Goal: Transaction & Acquisition: Purchase product/service

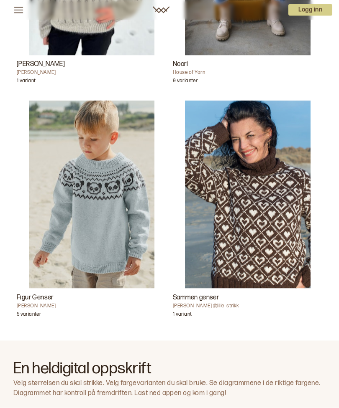
scroll to position [400, 0]
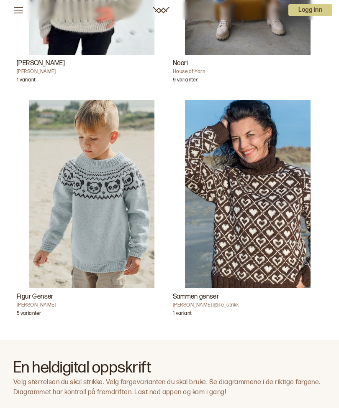
click at [114, 234] on img "Figur Genser" at bounding box center [91, 194] width 125 height 188
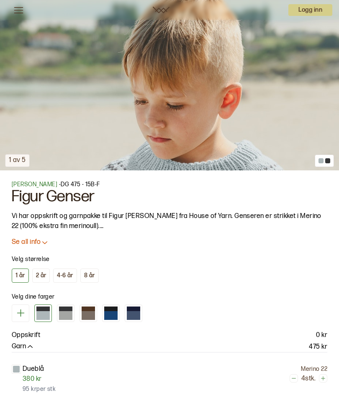
scroll to position [337, 0]
click at [45, 240] on icon at bounding box center [45, 243] width 8 height 8
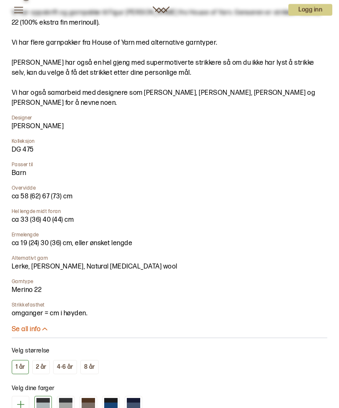
scroll to position [542, 0]
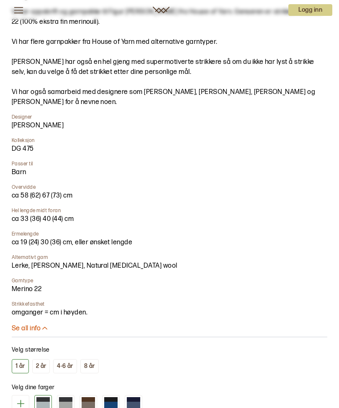
click at [43, 366] on div "2 år" at bounding box center [41, 367] width 10 height 8
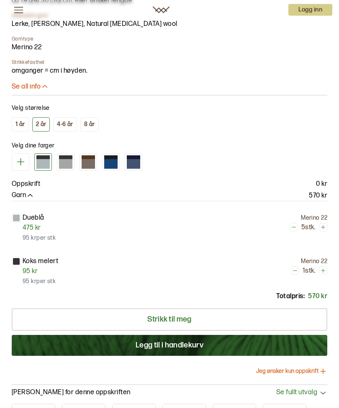
scroll to position [785, 0]
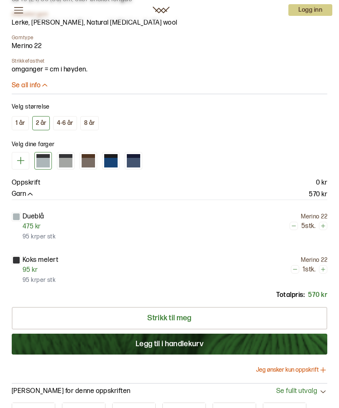
click at [23, 185] on p "Oppskrift" at bounding box center [26, 183] width 28 height 10
click at [37, 180] on p "Oppskrift" at bounding box center [26, 183] width 28 height 10
click at [222, 240] on div "Dueblå 5 stk. 475 kr Merino 22 95 kr per stk" at bounding box center [169, 227] width 315 height 30
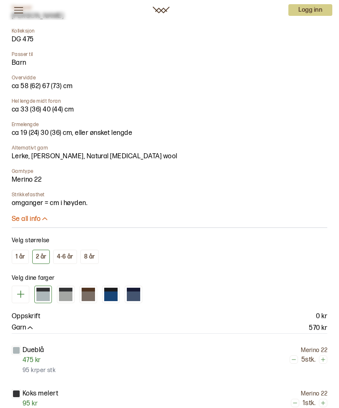
scroll to position [650, 0]
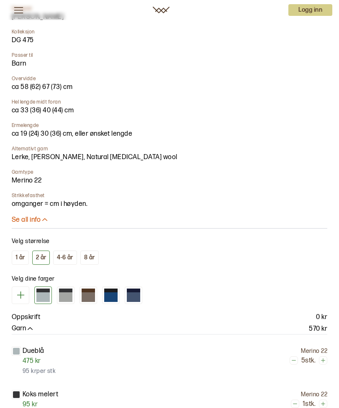
click at [43, 220] on icon at bounding box center [44, 220] width 5 height 3
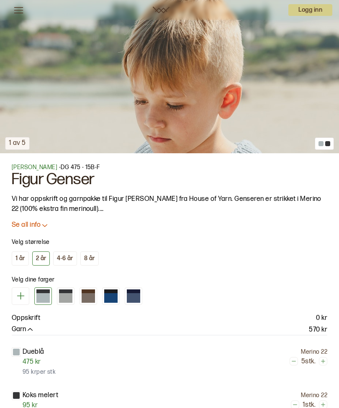
scroll to position [354, 0]
